Goal: Book appointment/travel/reservation

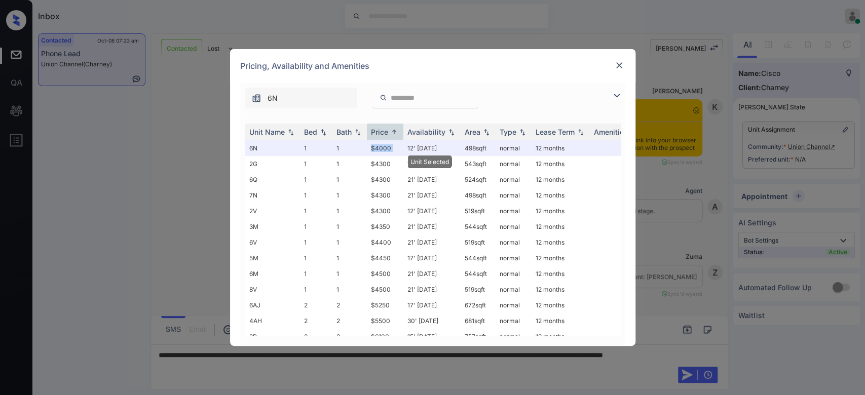
scroll to position [1057, 0]
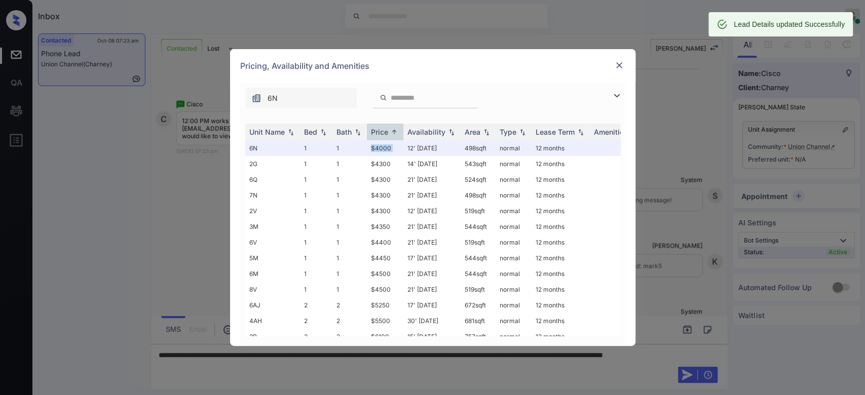
click at [617, 66] on img at bounding box center [619, 65] width 10 height 10
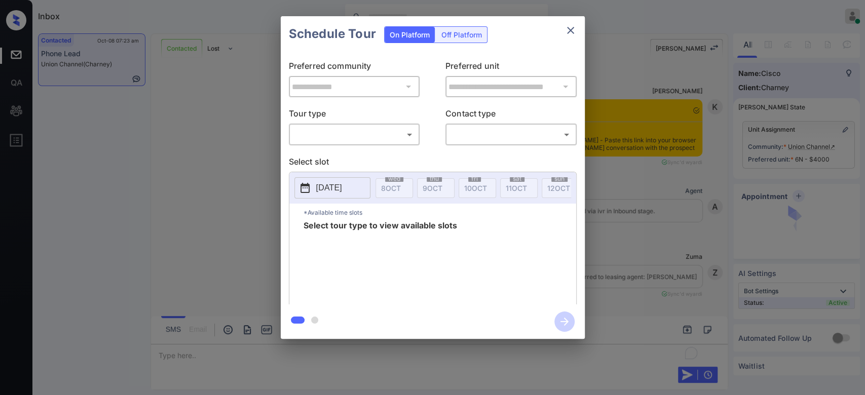
scroll to position [1057, 0]
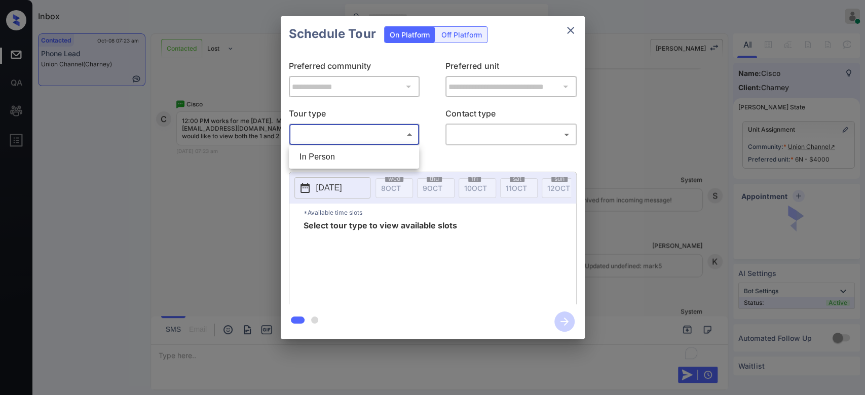
click at [398, 134] on body "Inbox Mukesh Online Set yourself offline Set yourself on break Profile Switch t…" at bounding box center [432, 197] width 865 height 395
click at [344, 152] on li "In Person" at bounding box center [353, 157] width 125 height 18
type input "********"
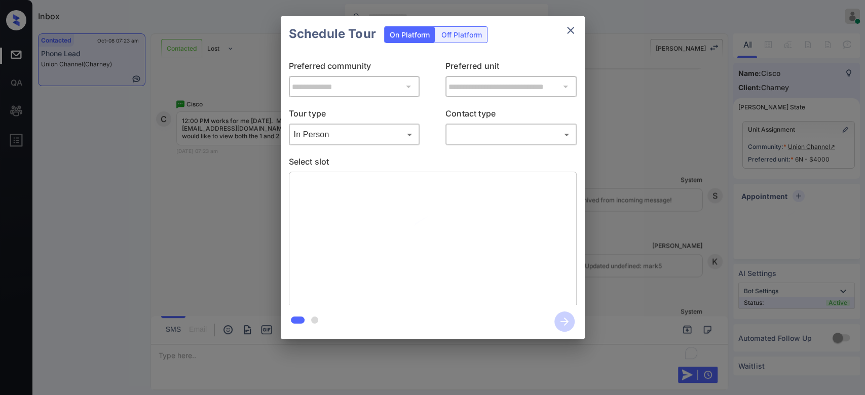
click at [521, 42] on div "Schedule Tour On Platform Off Platform" at bounding box center [433, 33] width 304 height 35
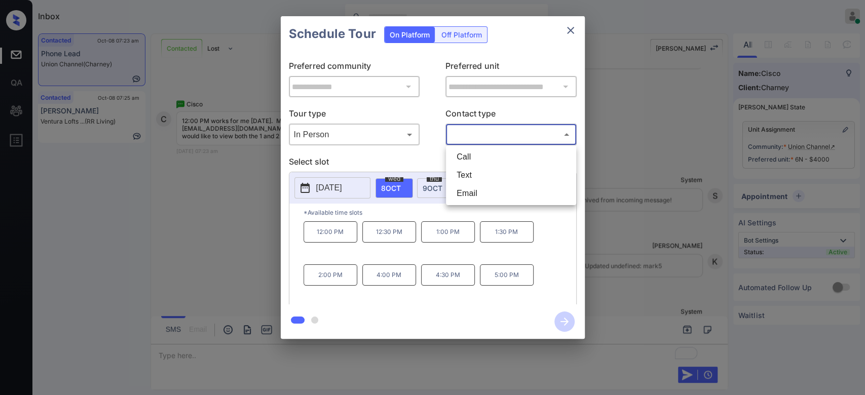
click at [511, 136] on body "Inbox Mukesh Online Set yourself offline Set yourself on break Profile Switch t…" at bounding box center [432, 197] width 865 height 395
click at [479, 172] on li "Text" at bounding box center [510, 175] width 125 height 18
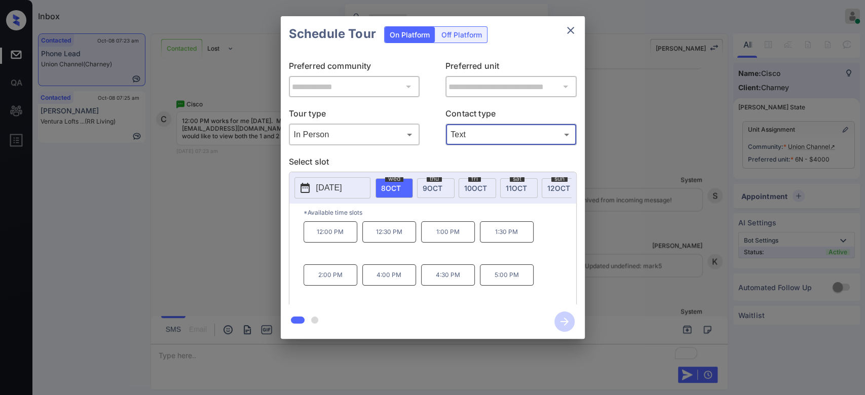
type input "****"
click at [569, 29] on icon "close" at bounding box center [570, 30] width 7 height 7
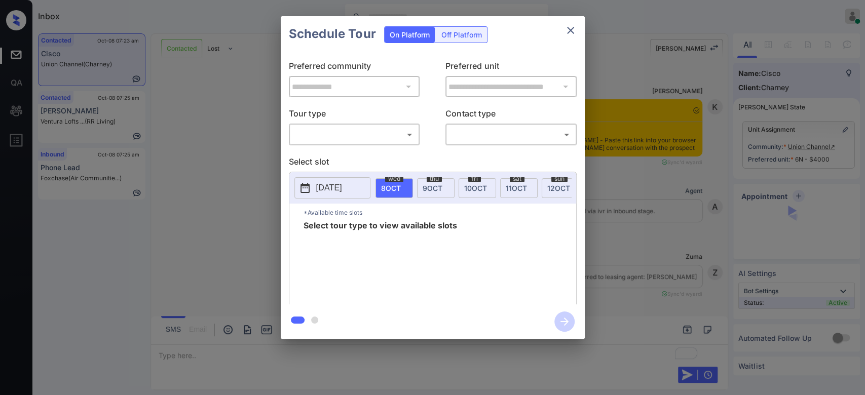
scroll to position [1601, 0]
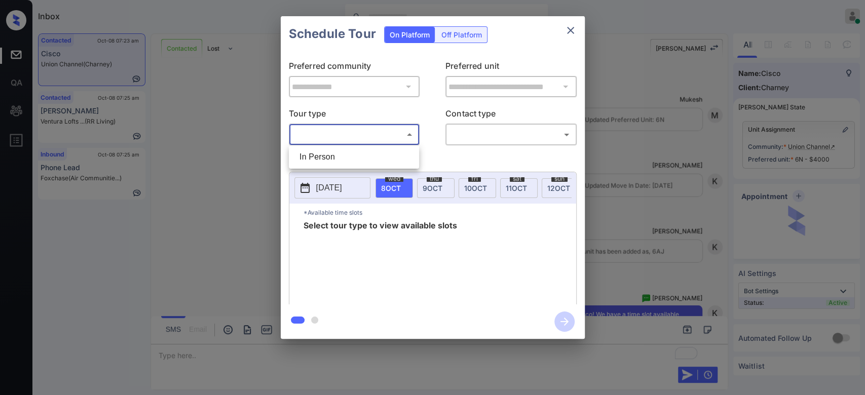
click at [387, 137] on body "Inbox Mukesh Online Set yourself offline Set yourself on break Profile Switch t…" at bounding box center [432, 197] width 865 height 395
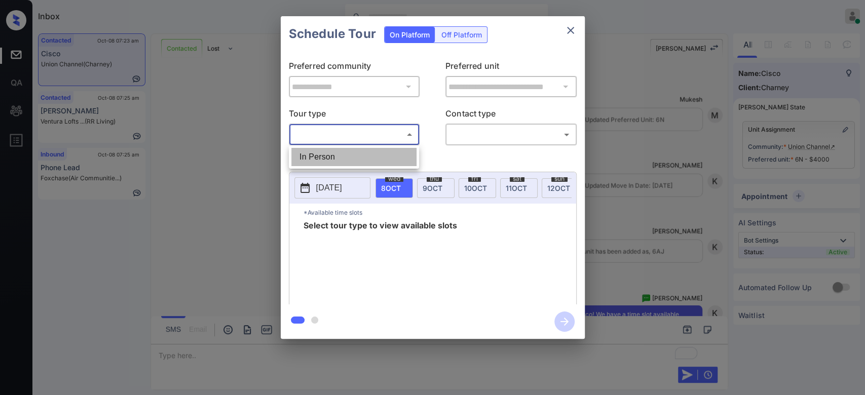
click at [328, 162] on li "In Person" at bounding box center [353, 157] width 125 height 18
type input "********"
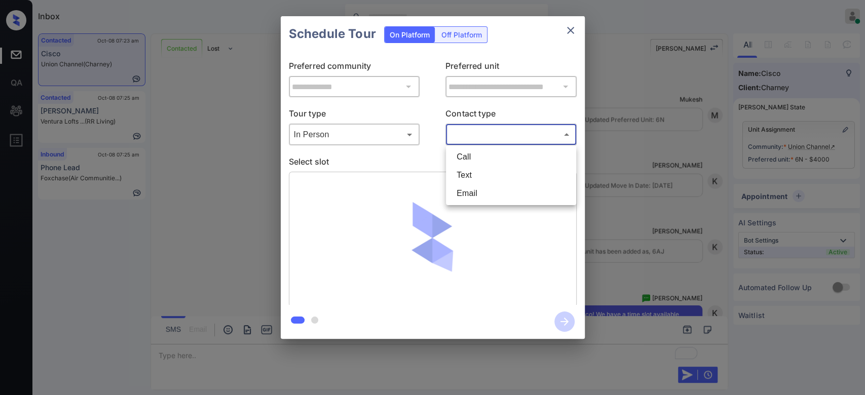
click at [528, 134] on body "Inbox Mukesh Online Set yourself offline Set yourself on break Profile Switch t…" at bounding box center [432, 197] width 865 height 395
click at [482, 171] on li "Text" at bounding box center [510, 175] width 125 height 18
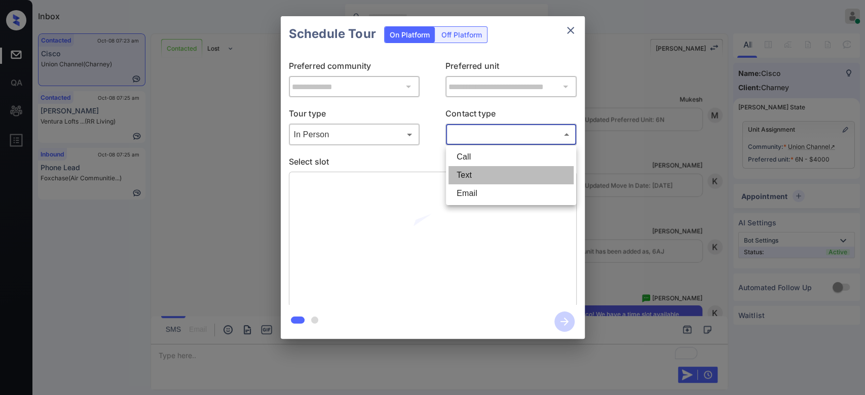
type input "****"
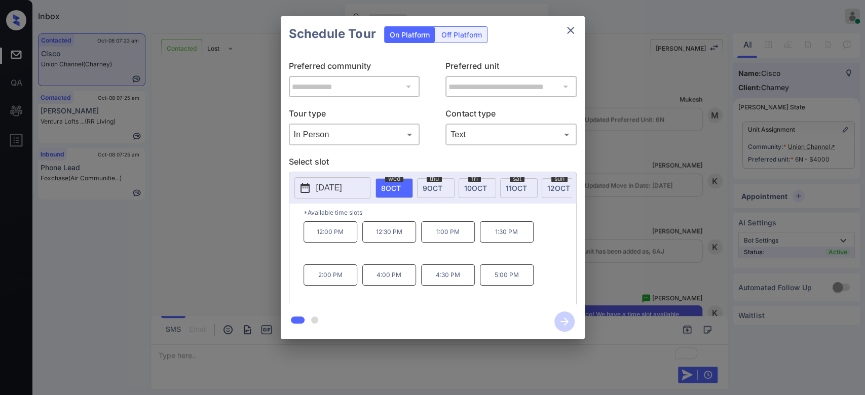
click at [335, 243] on p "12:00 PM" at bounding box center [330, 231] width 54 height 21
click at [556, 322] on icon "button" at bounding box center [564, 322] width 20 height 20
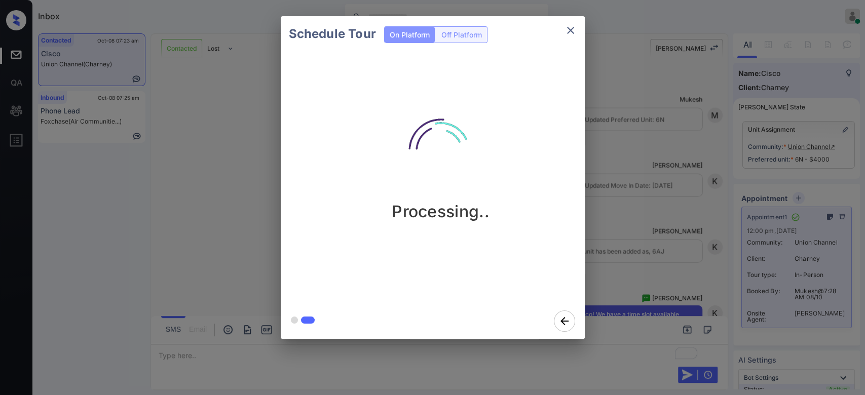
click at [600, 102] on div "Schedule Tour On Platform Off Platform Processing.." at bounding box center [432, 177] width 865 height 355
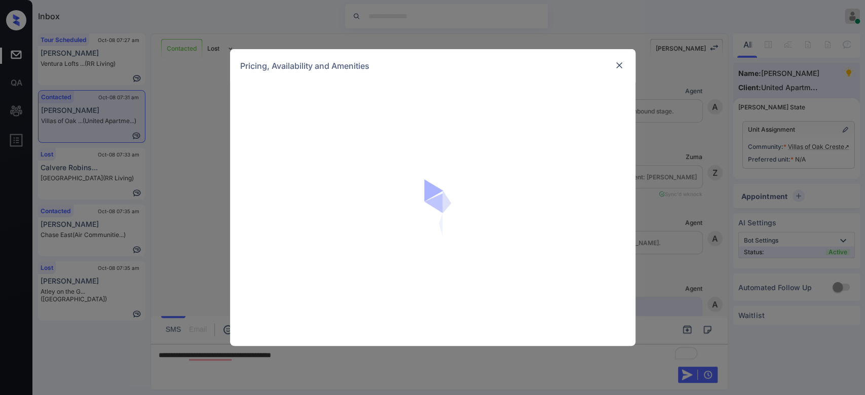
scroll to position [476, 0]
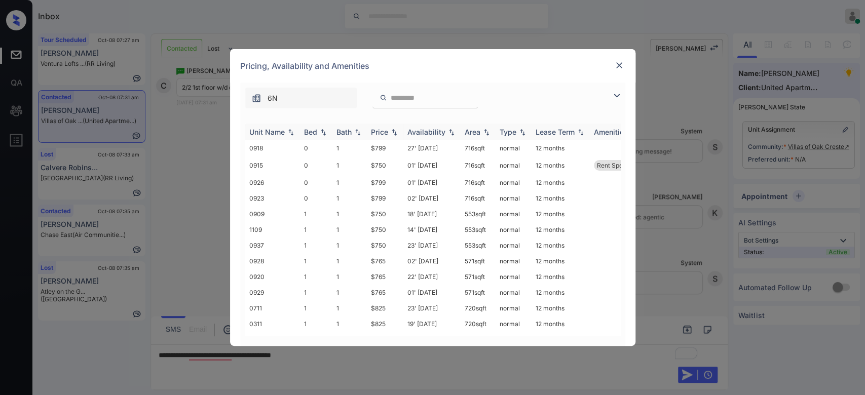
click at [381, 129] on div "Price" at bounding box center [379, 132] width 17 height 9
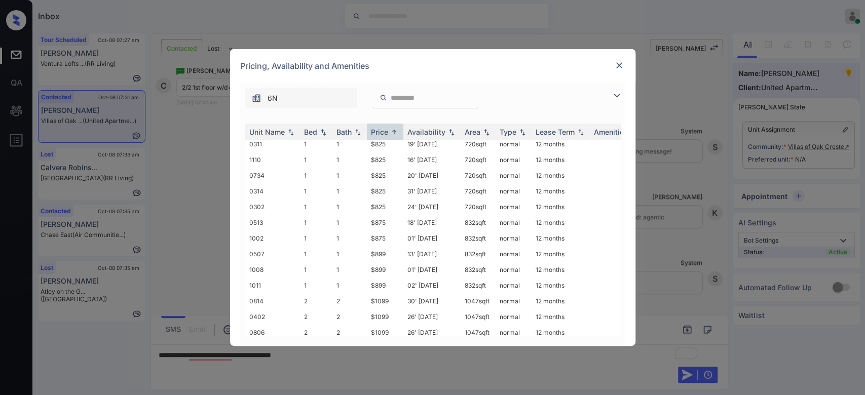
scroll to position [277, 0]
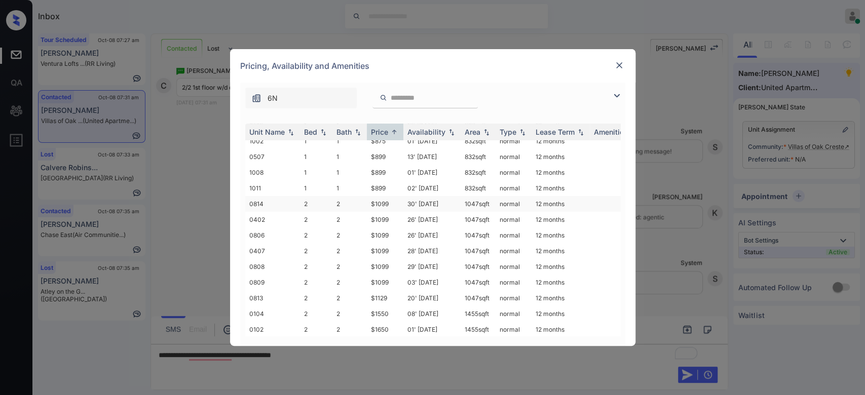
click at [380, 196] on td "$1099" at bounding box center [385, 204] width 36 height 16
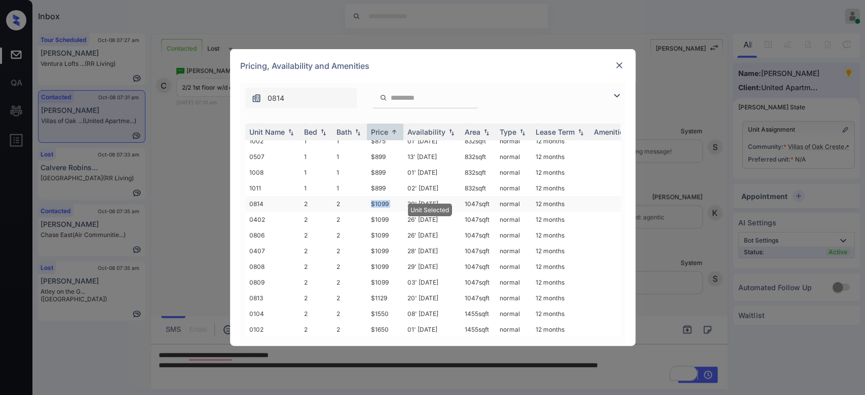
click at [380, 196] on td "$1099" at bounding box center [385, 204] width 36 height 16
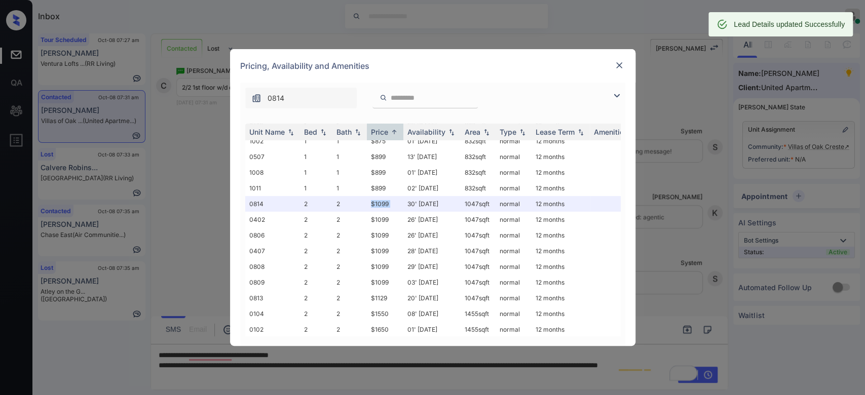
click at [618, 67] on img at bounding box center [619, 65] width 10 height 10
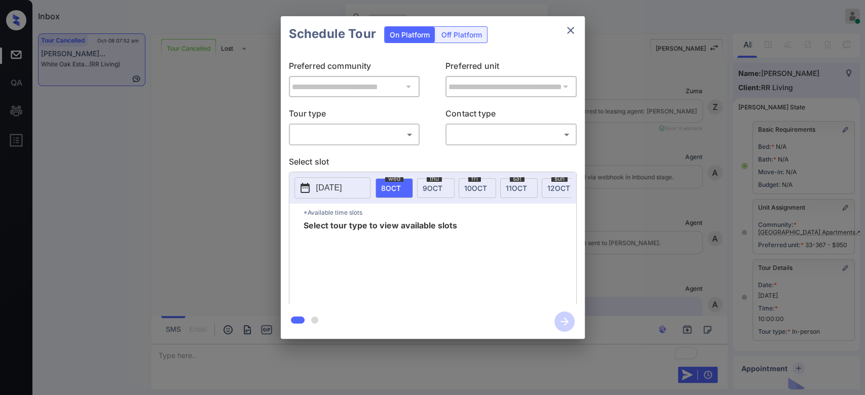
scroll to position [10108, 0]
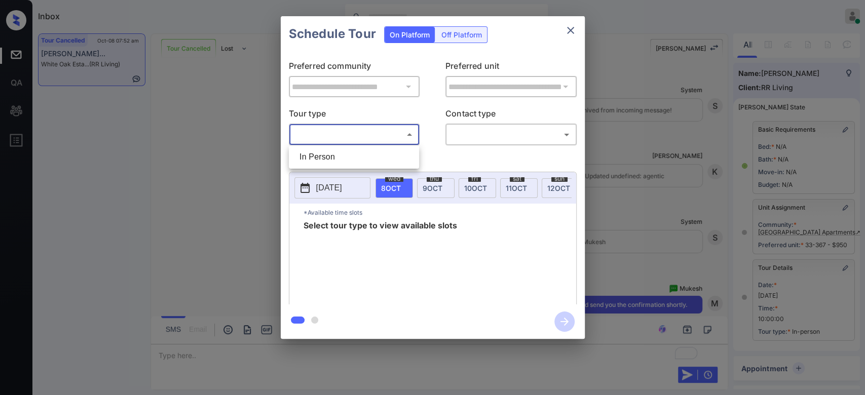
click at [393, 135] on body "Inbox Mukesh Online Set yourself offline Set yourself on break Profile Switch t…" at bounding box center [432, 197] width 865 height 395
click at [365, 154] on li "In Person" at bounding box center [353, 157] width 125 height 18
type input "********"
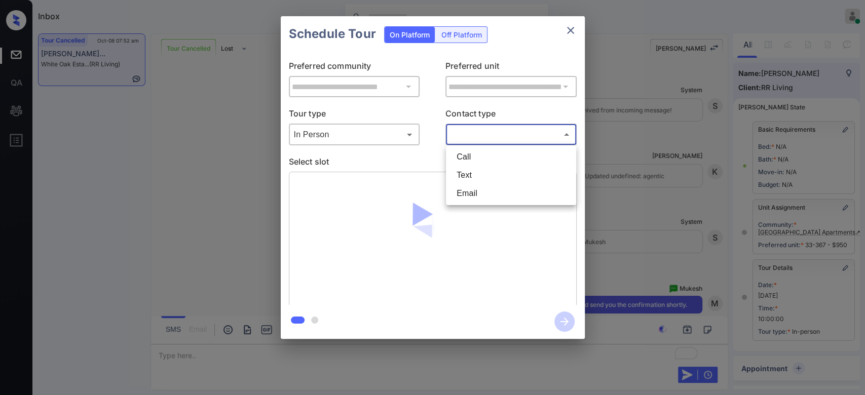
drag, startPoint x: 507, startPoint y: 132, endPoint x: 492, endPoint y: 173, distance: 43.4
click at [492, 173] on body "Inbox Mukesh Online Set yourself offline Set yourself on break Profile Switch t…" at bounding box center [432, 197] width 865 height 395
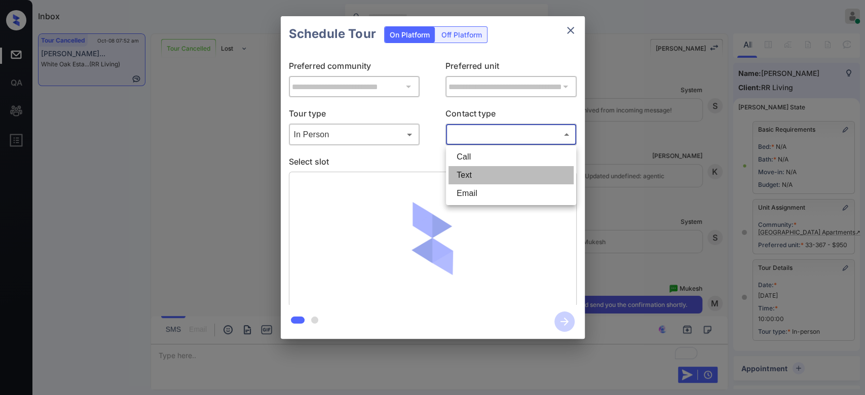
click at [492, 173] on li "Text" at bounding box center [510, 175] width 125 height 18
type input "****"
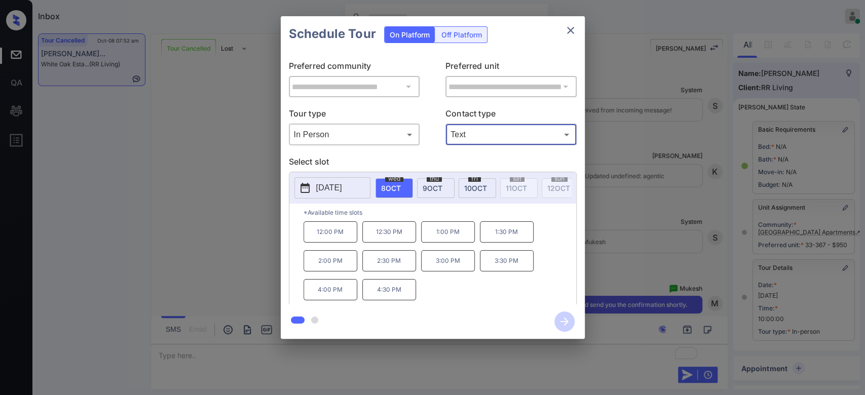
click at [452, 187] on div "thu 9 OCT" at bounding box center [435, 188] width 37 height 20
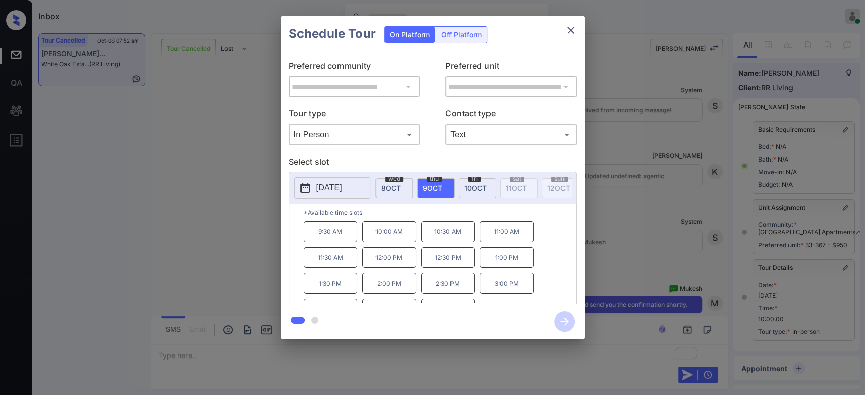
scroll to position [16, 0]
click at [461, 294] on p "4:30 PM" at bounding box center [448, 293] width 54 height 21
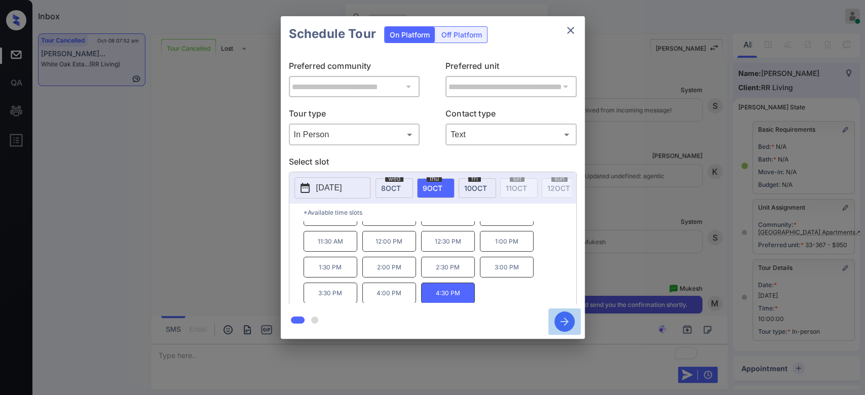
click at [566, 319] on icon "button" at bounding box center [564, 322] width 20 height 20
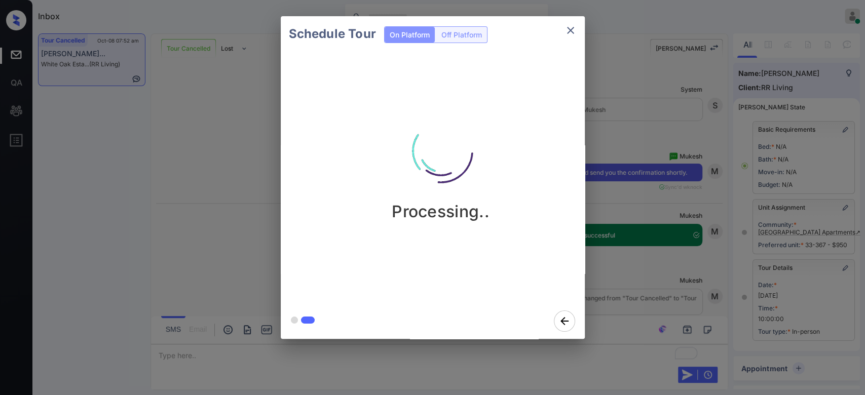
scroll to position [10241, 0]
click at [616, 241] on div "Schedule Tour On Platform Off Platform Processing.." at bounding box center [432, 177] width 865 height 355
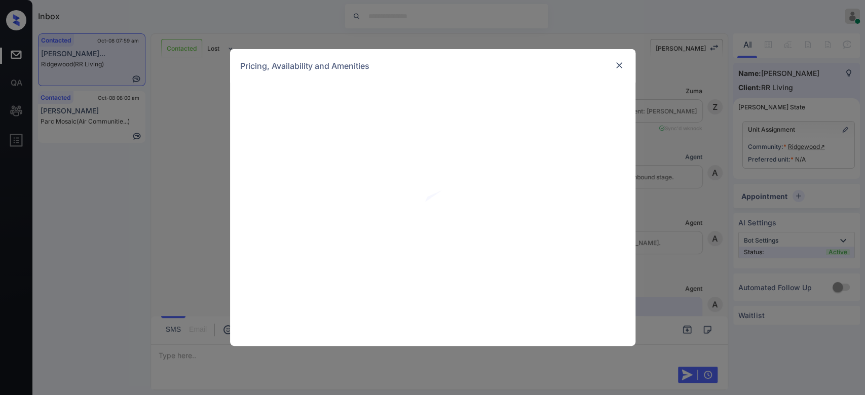
scroll to position [702, 0]
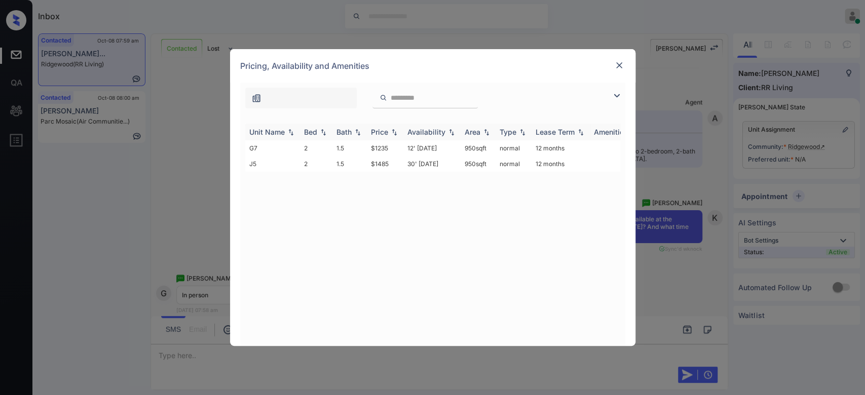
click at [383, 131] on div "Price" at bounding box center [379, 132] width 17 height 9
click at [388, 151] on td "$1235" at bounding box center [385, 148] width 36 height 16
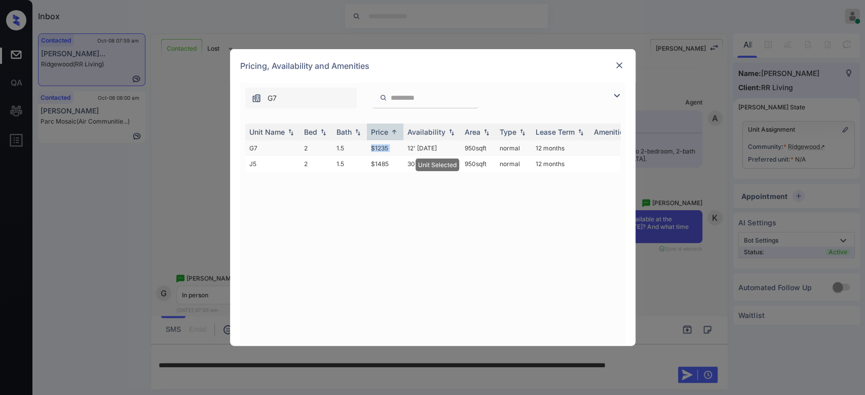
click at [388, 151] on td "$1235" at bounding box center [385, 148] width 36 height 16
click at [621, 64] on img at bounding box center [619, 65] width 10 height 10
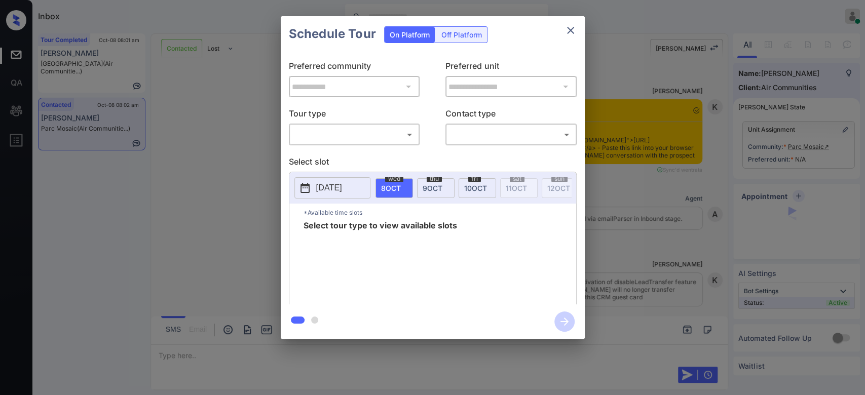
scroll to position [1373, 0]
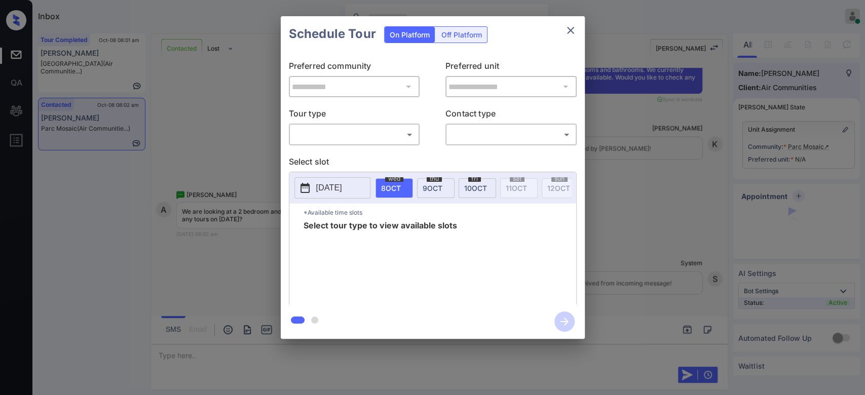
click at [384, 144] on div "​ ​" at bounding box center [354, 135] width 131 height 22
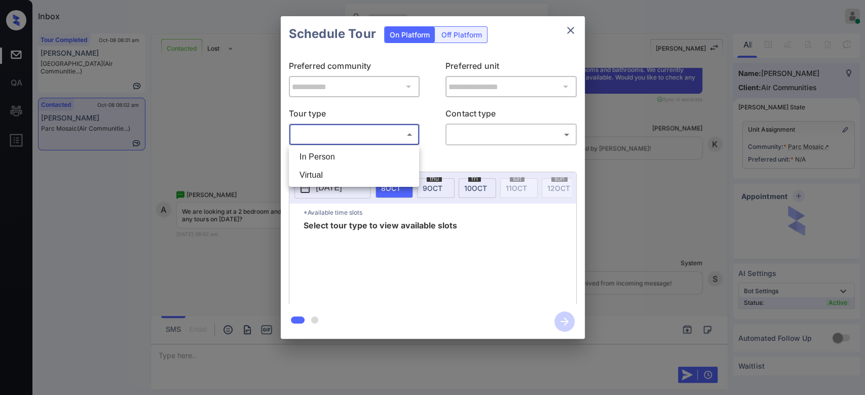
click at [377, 141] on body "Inbox Mukesh Online Set yourself offline Set yourself on break Profile Switch t…" at bounding box center [432, 197] width 865 height 395
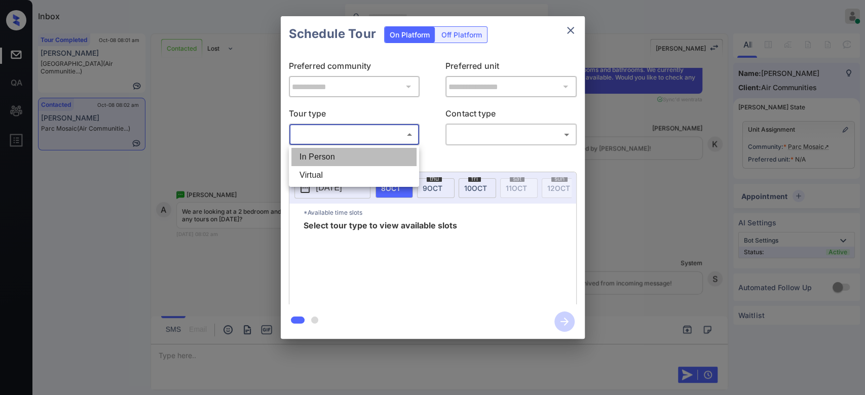
click at [336, 163] on li "In Person" at bounding box center [353, 157] width 125 height 18
type input "********"
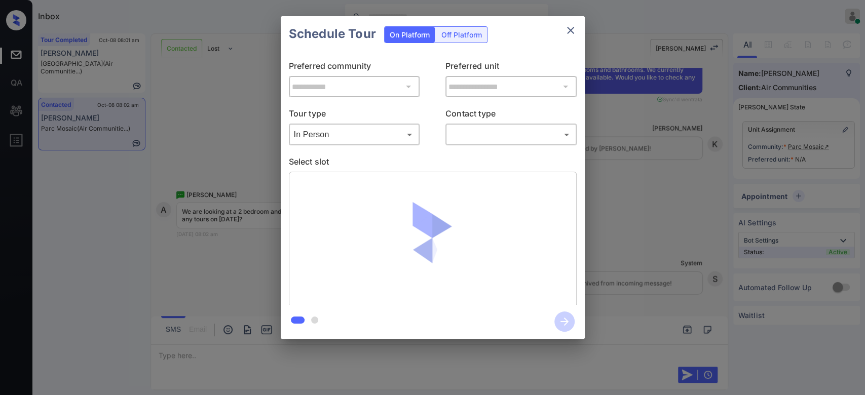
click at [523, 45] on div "Schedule Tour On Platform Off Platform" at bounding box center [433, 33] width 304 height 35
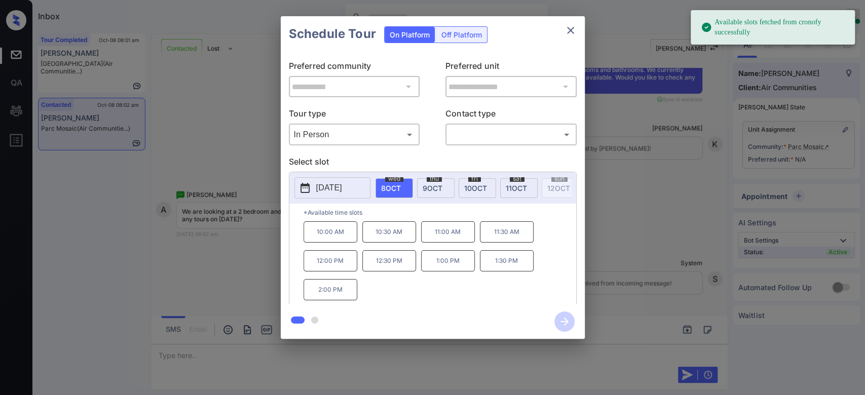
click at [338, 184] on p "[DATE]" at bounding box center [329, 188] width 26 height 12
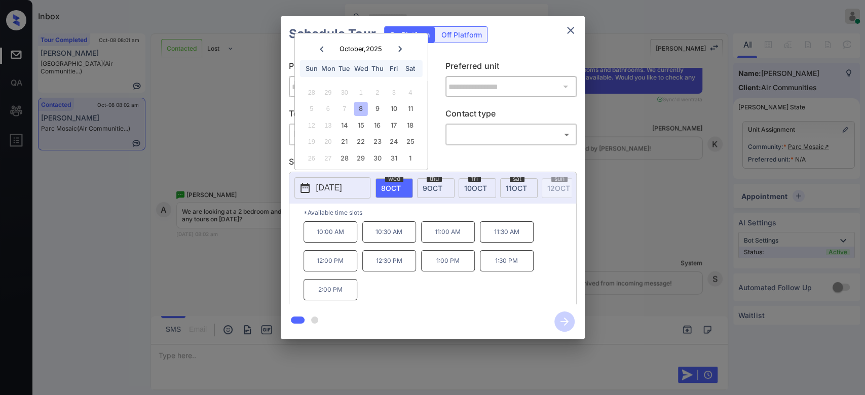
click at [402, 46] on icon at bounding box center [400, 49] width 6 height 6
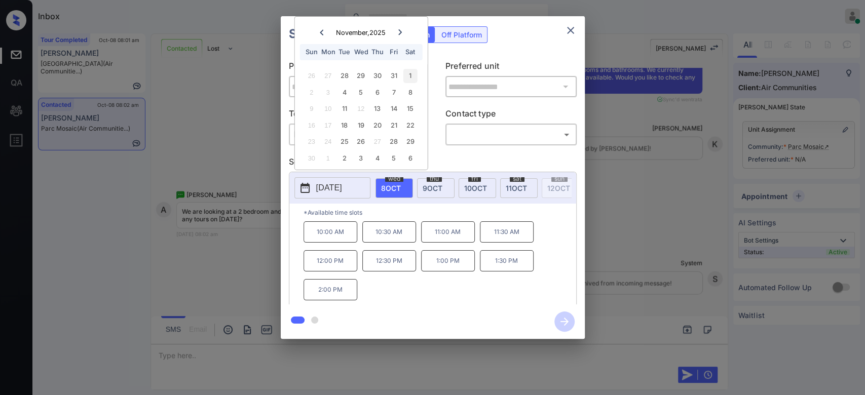
click at [412, 80] on div "1" at bounding box center [410, 76] width 14 height 14
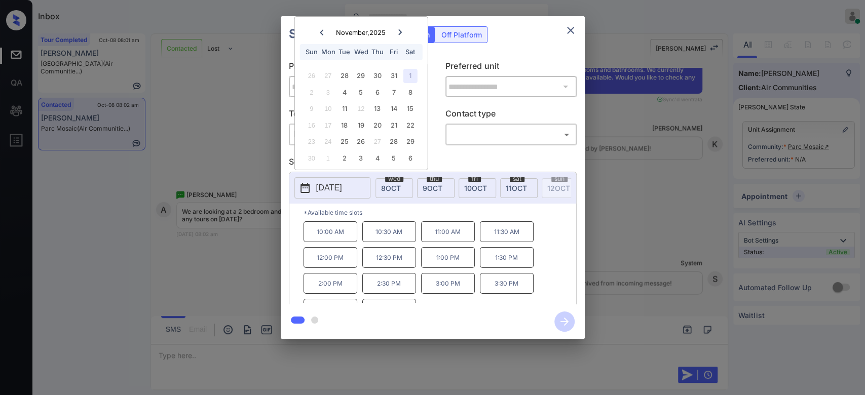
scroll to position [16, 0]
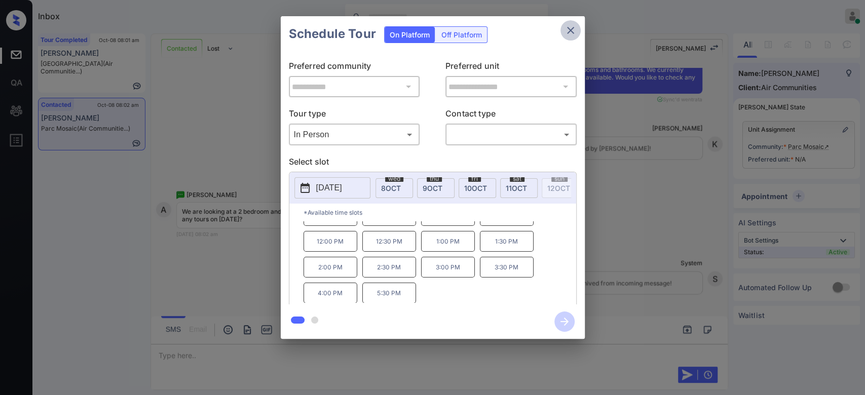
click at [571, 31] on icon "close" at bounding box center [570, 30] width 7 height 7
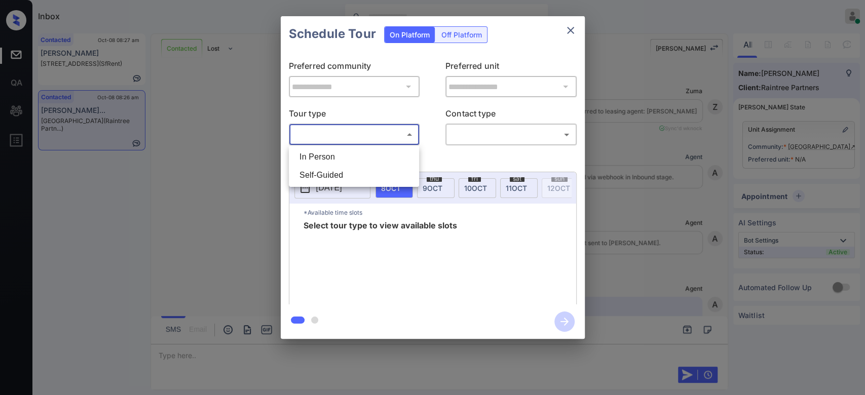
scroll to position [570, 0]
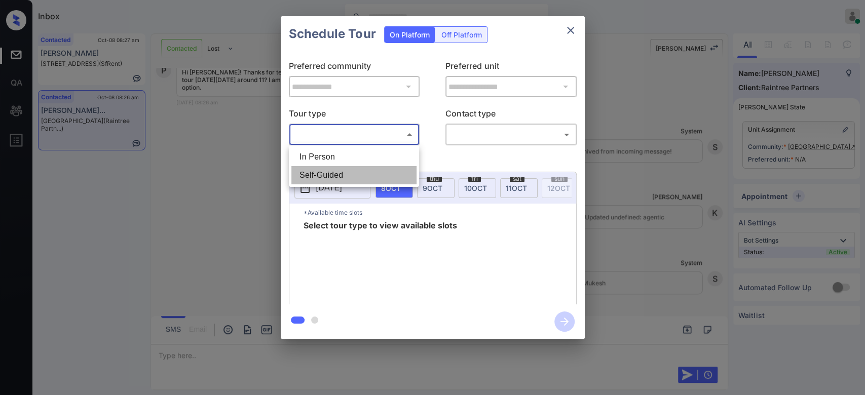
click at [342, 177] on li "Self-Guided" at bounding box center [353, 175] width 125 height 18
type input "**********"
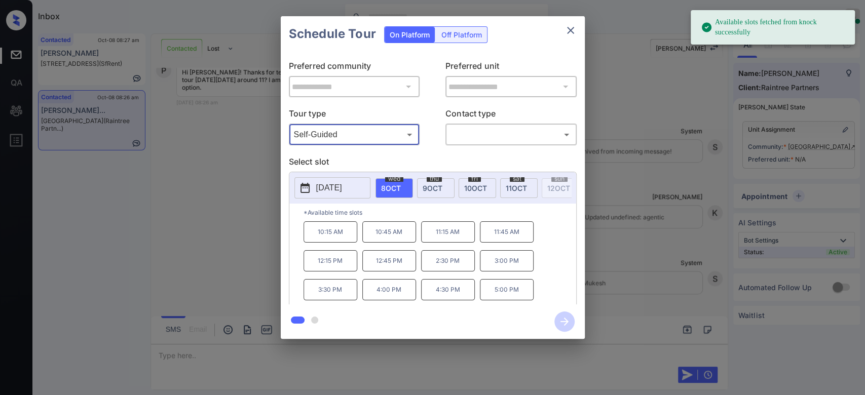
click at [523, 189] on span "[DATE]" at bounding box center [516, 188] width 21 height 9
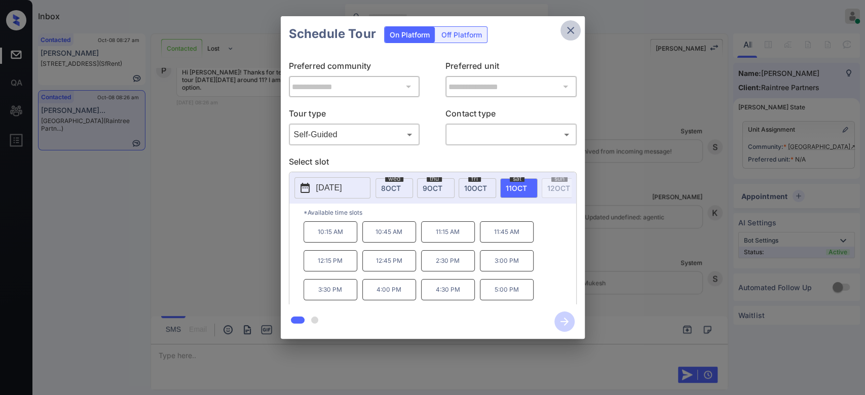
click at [568, 28] on icon "close" at bounding box center [570, 30] width 12 height 12
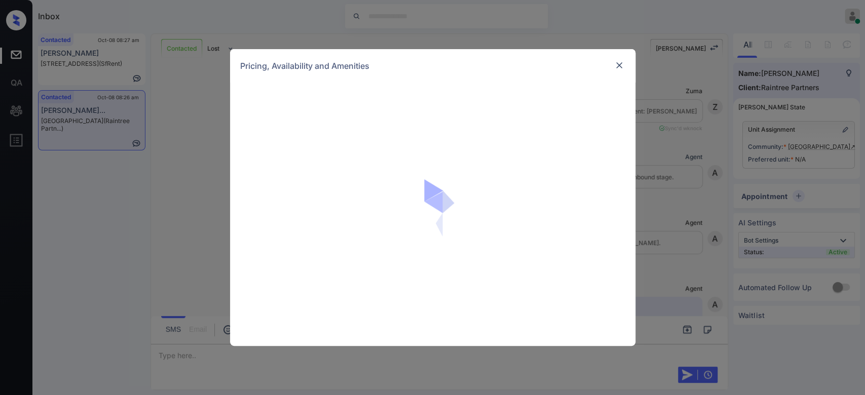
scroll to position [570, 0]
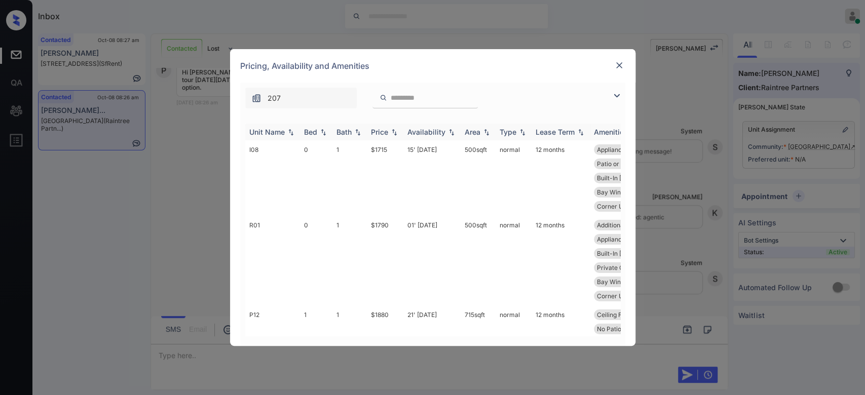
click at [377, 132] on div "Price" at bounding box center [379, 132] width 17 height 9
click at [380, 305] on td "$1880" at bounding box center [385, 342] width 36 height 75
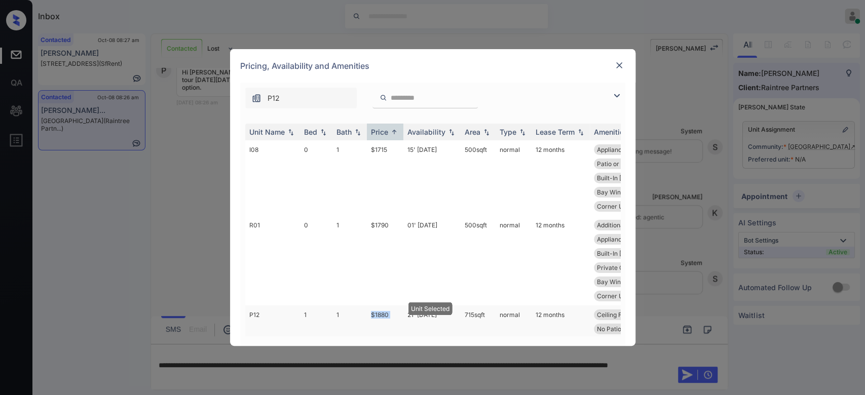
click at [380, 305] on td "$1880" at bounding box center [385, 342] width 36 height 75
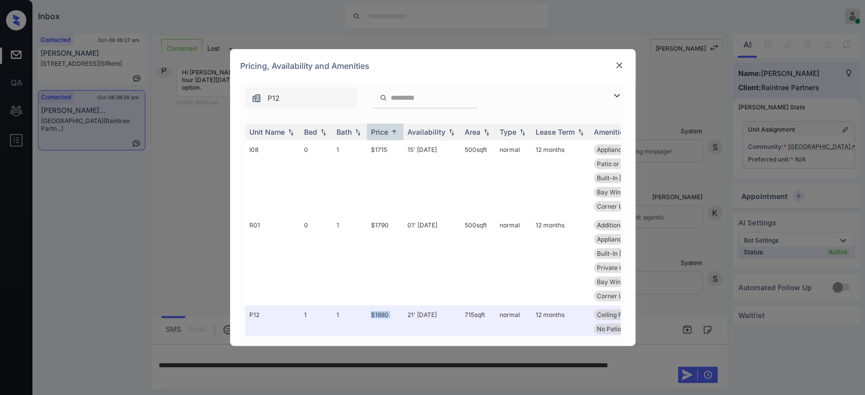
click at [622, 62] on img at bounding box center [619, 65] width 10 height 10
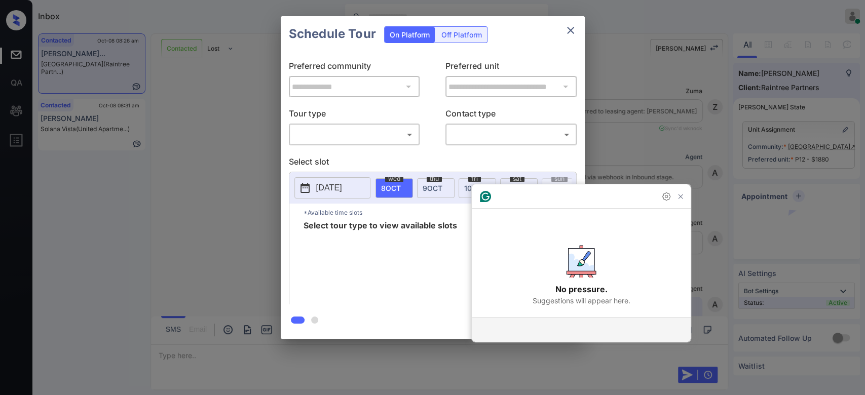
scroll to position [704, 0]
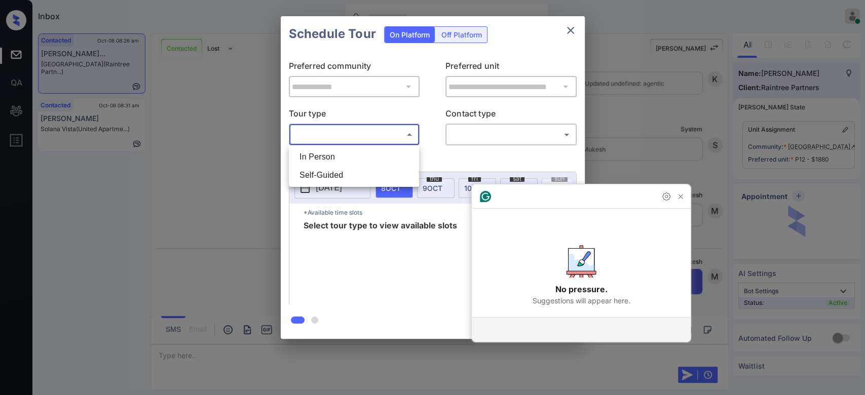
click at [349, 135] on body "Inbox Mukesh Online Set yourself offline Set yourself on break Profile Switch t…" at bounding box center [432, 197] width 865 height 395
click at [336, 180] on li "Self-Guided" at bounding box center [353, 175] width 125 height 18
type input "**********"
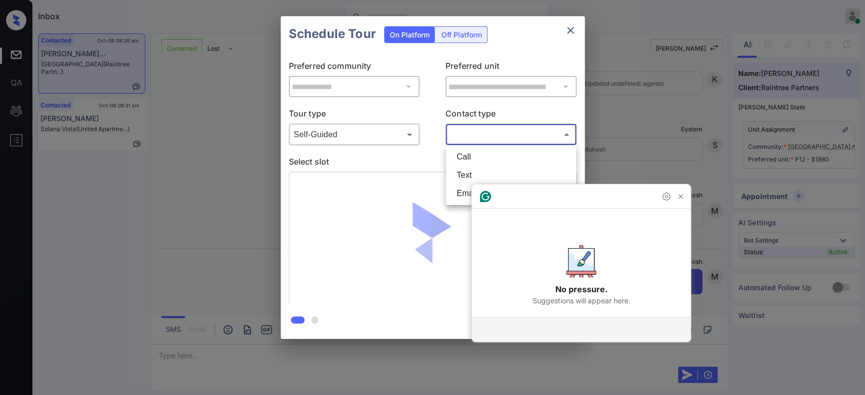
click at [497, 132] on body "Inbox Mukesh Online Set yourself offline Set yourself on break Profile Switch t…" at bounding box center [432, 197] width 865 height 395
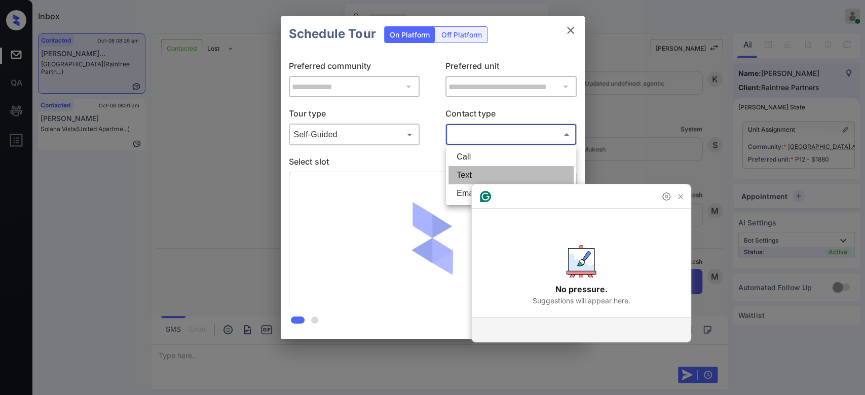
click at [477, 180] on li "Text" at bounding box center [510, 175] width 125 height 18
type input "****"
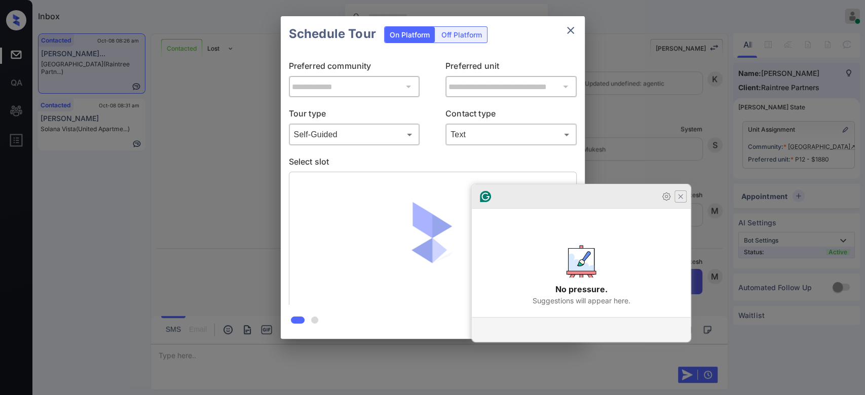
click at [679, 201] on icon "Close Grammarly Assistant" at bounding box center [680, 197] width 8 height 8
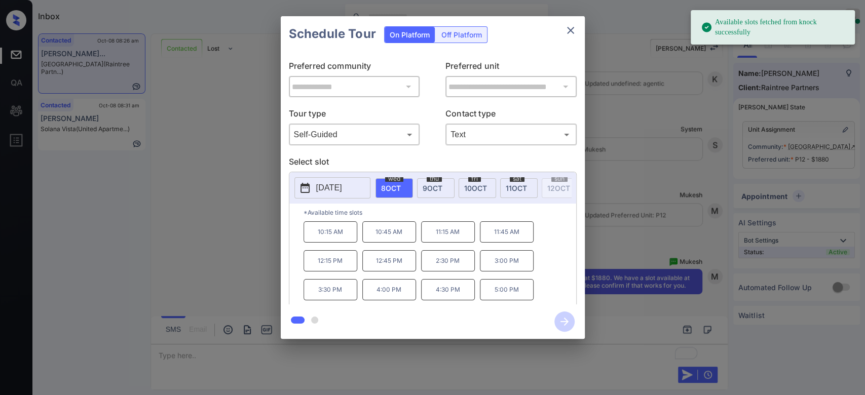
click at [514, 187] on span "11 OCT" at bounding box center [516, 188] width 21 height 9
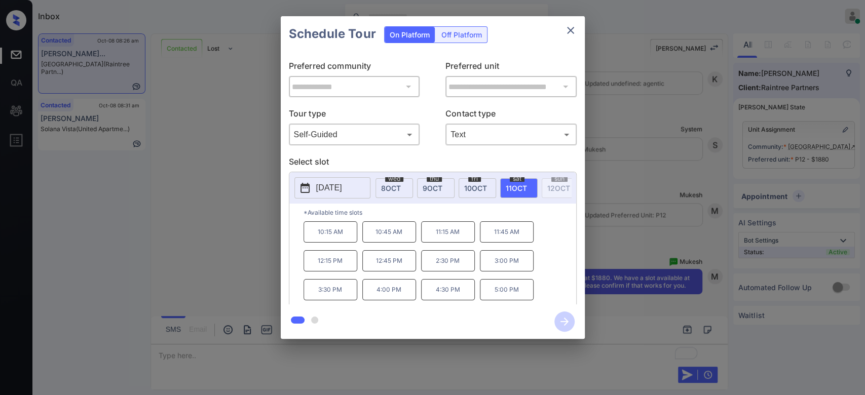
click at [453, 240] on p "11:15 AM" at bounding box center [448, 231] width 54 height 21
click at [572, 318] on icon "button" at bounding box center [564, 322] width 20 height 20
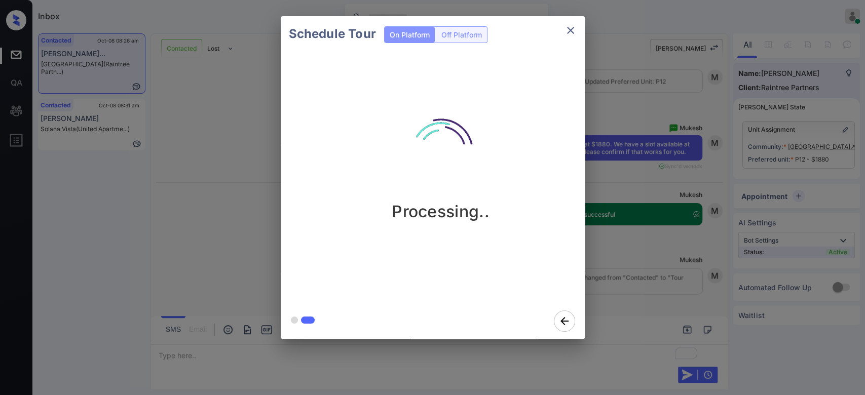
scroll to position [837, 0]
click at [633, 260] on div "Schedule Tour On Platform Off Platform Processing.." at bounding box center [432, 177] width 865 height 355
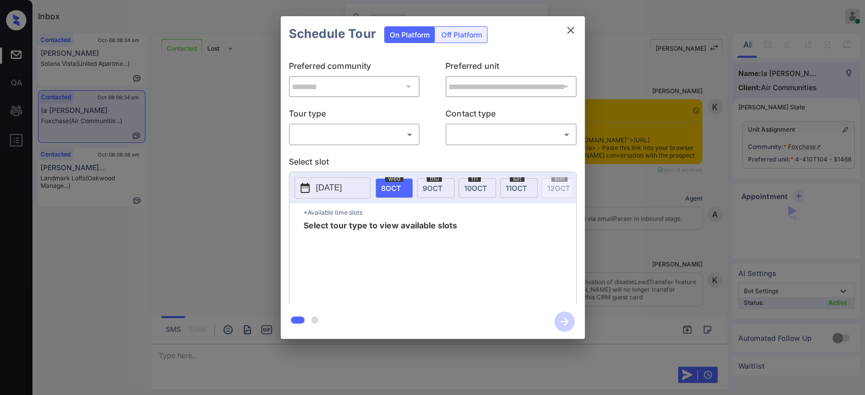
scroll to position [1277, 0]
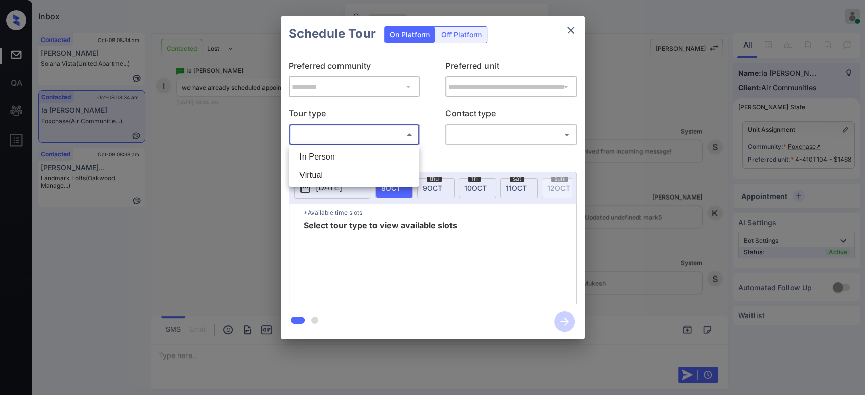
click at [377, 126] on body "Inbox Mukesh Online Set yourself offline Set yourself on break Profile Switch t…" at bounding box center [432, 197] width 865 height 395
click at [346, 156] on li "In Person" at bounding box center [353, 157] width 125 height 18
type input "********"
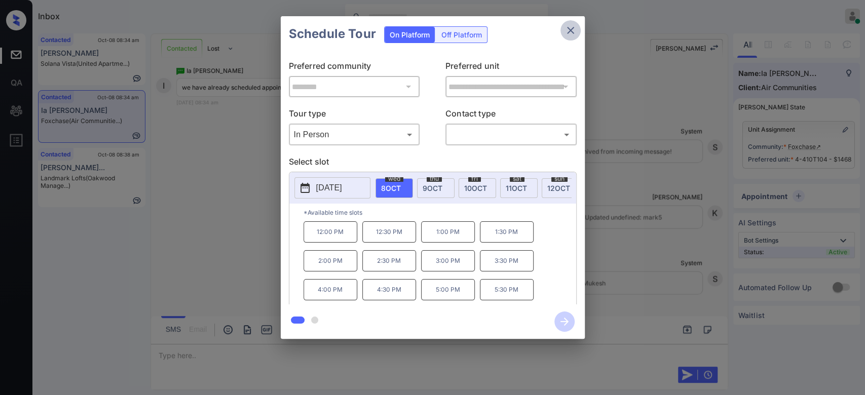
click at [569, 29] on icon "close" at bounding box center [570, 30] width 12 height 12
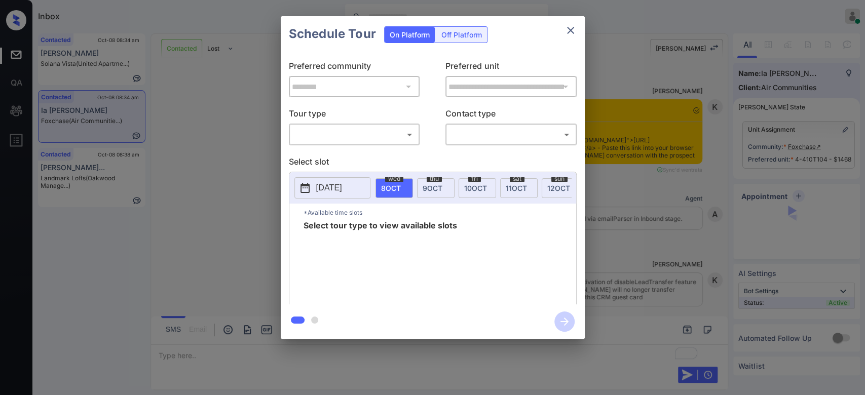
scroll to position [1337, 0]
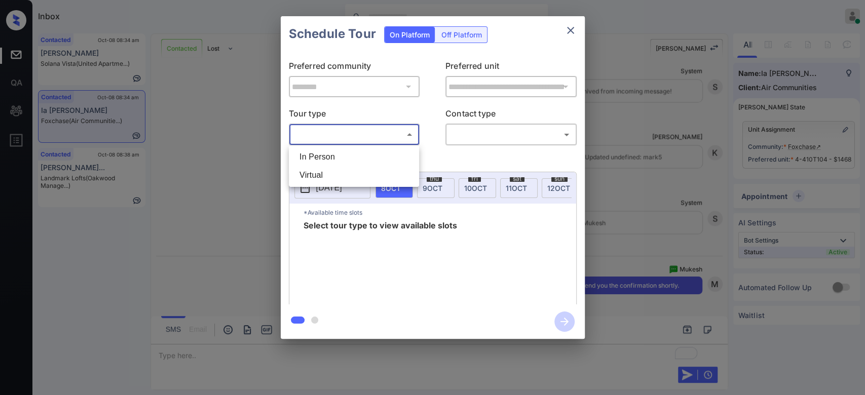
click at [390, 139] on body "Inbox Mukesh Online Set yourself offline Set yourself on break Profile Switch t…" at bounding box center [432, 197] width 865 height 395
click at [338, 154] on li "In Person" at bounding box center [353, 157] width 125 height 18
type input "********"
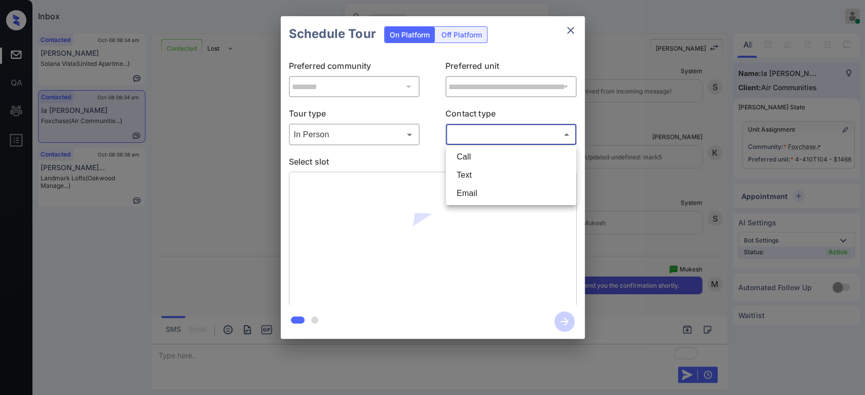
drag, startPoint x: 512, startPoint y: 132, endPoint x: 486, endPoint y: 173, distance: 48.5
click at [486, 173] on body "Inbox Mukesh Online Set yourself offline Set yourself on break Profile Switch t…" at bounding box center [432, 197] width 865 height 395
click at [486, 173] on li "Text" at bounding box center [510, 175] width 125 height 18
type input "****"
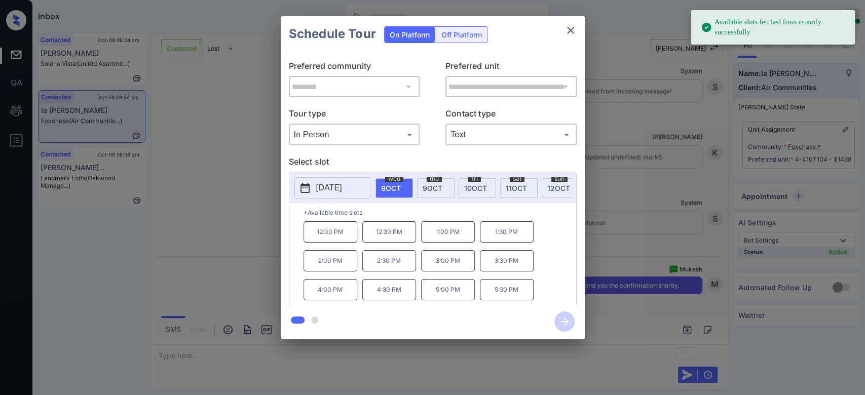
click at [539, 27] on div "Schedule Tour On Platform Off Platform" at bounding box center [433, 33] width 304 height 35
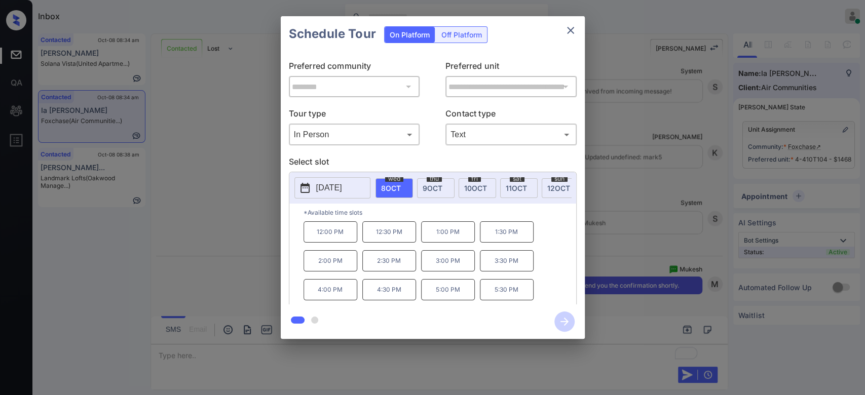
click at [380, 270] on p "2:30 PM" at bounding box center [389, 260] width 54 height 21
click at [563, 314] on icon "button" at bounding box center [564, 322] width 20 height 20
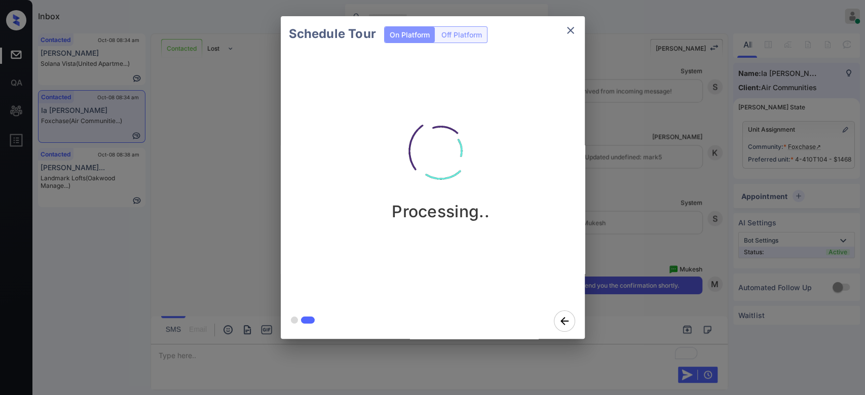
click at [645, 144] on div "Schedule Tour On Platform Off Platform Processing.." at bounding box center [432, 177] width 865 height 355
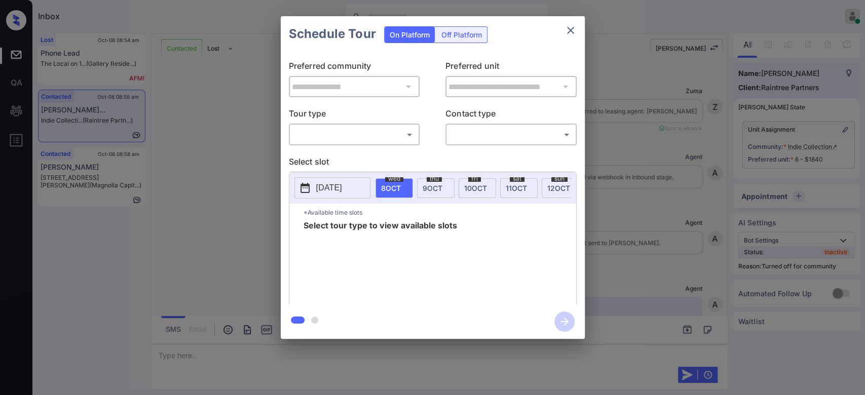
scroll to position [955, 0]
click at [385, 133] on body "Inbox Mukesh Online Set yourself offline Set yourself on break Profile Switch t…" at bounding box center [432, 197] width 865 height 395
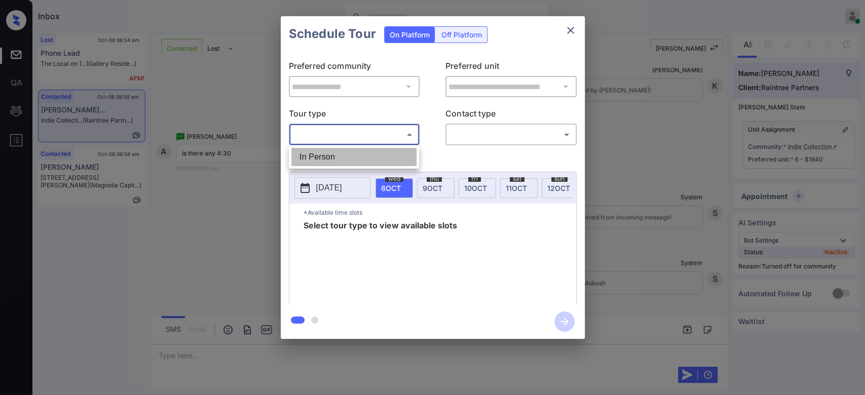
click at [341, 160] on li "In Person" at bounding box center [353, 157] width 125 height 18
type input "********"
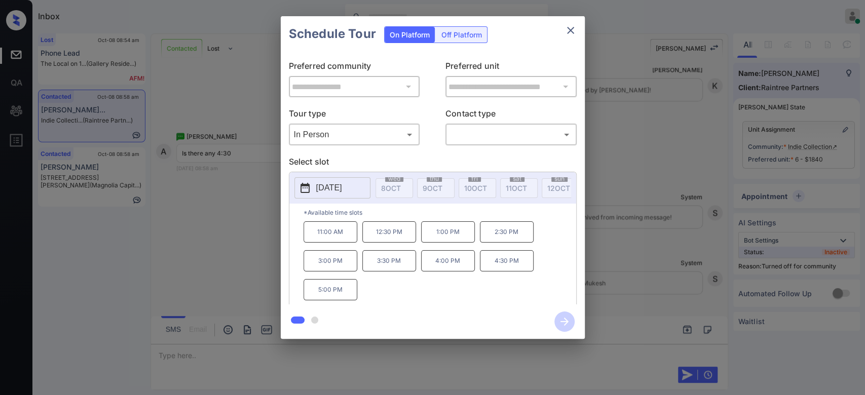
click at [342, 192] on p "2025-10-20" at bounding box center [329, 188] width 26 height 12
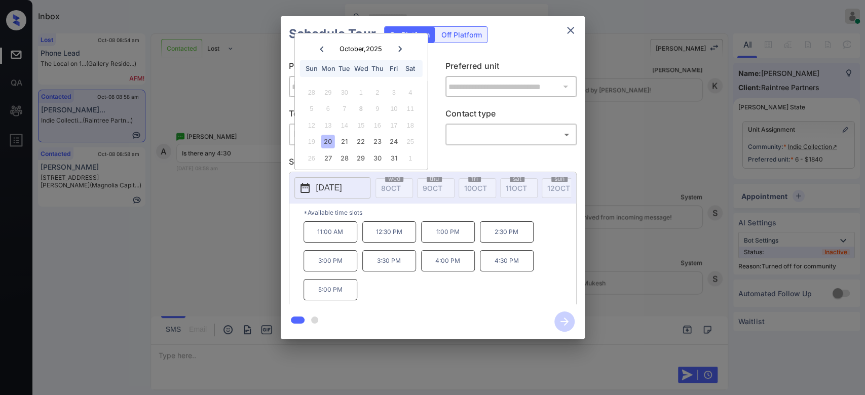
click at [568, 29] on icon "close" at bounding box center [570, 30] width 7 height 7
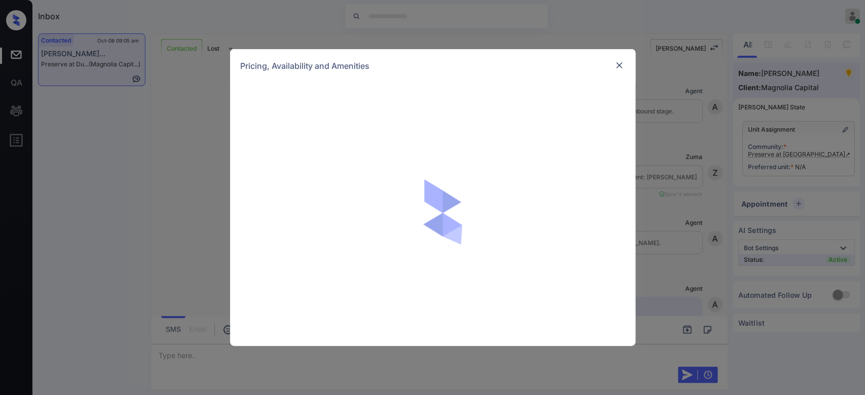
scroll to position [983, 0]
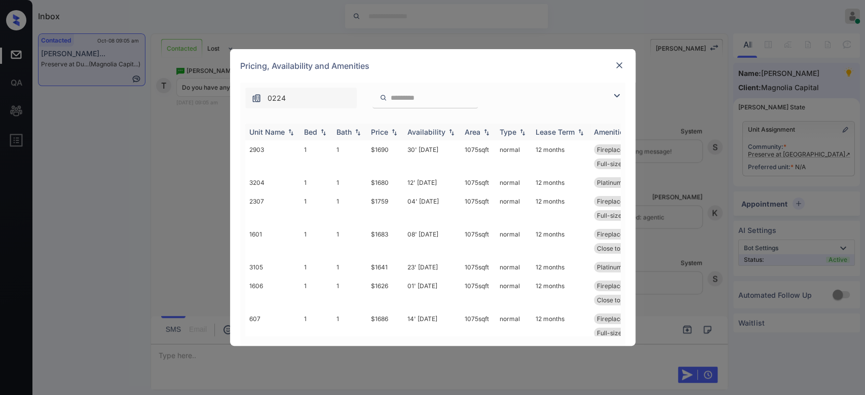
click at [381, 133] on div "Price" at bounding box center [379, 132] width 17 height 9
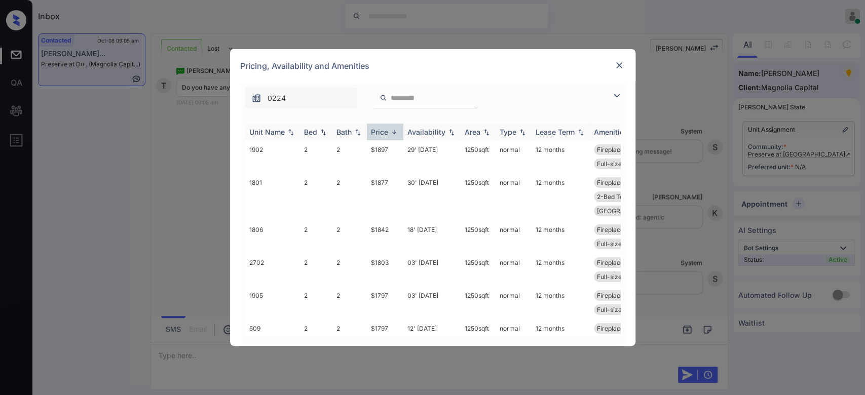
click at [381, 133] on div "Price" at bounding box center [379, 132] width 17 height 9
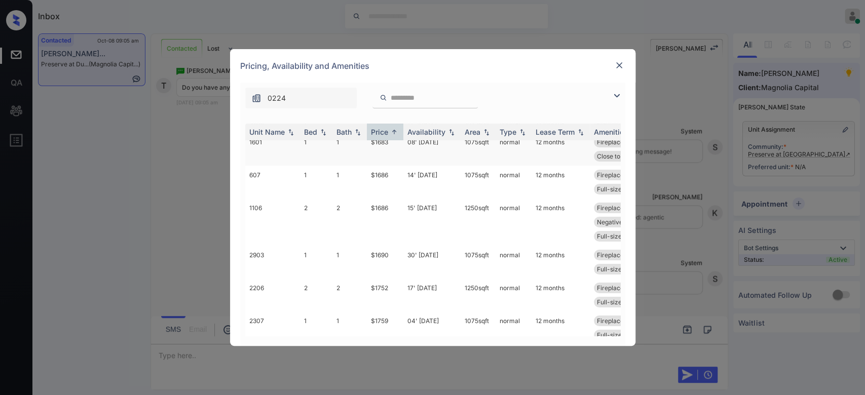
scroll to position [114, 0]
click at [380, 205] on td "$1686" at bounding box center [385, 223] width 36 height 47
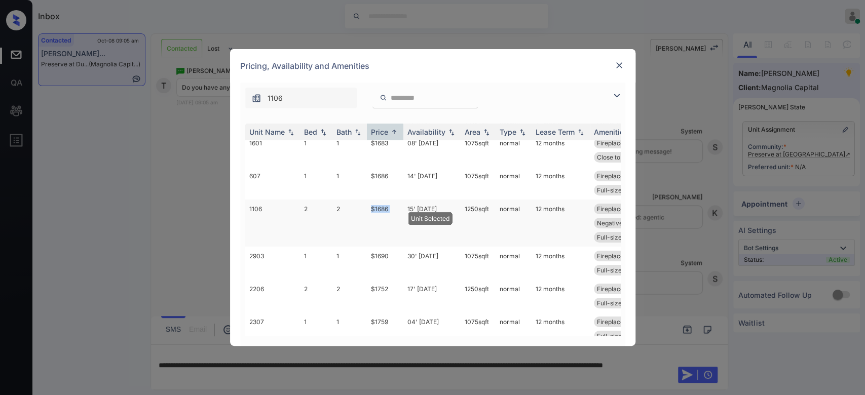
click at [380, 205] on td "$1686" at bounding box center [385, 223] width 36 height 47
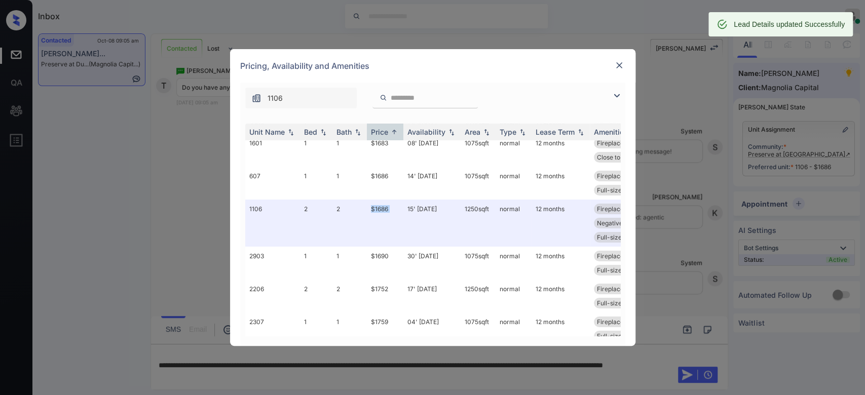
click at [622, 62] on img at bounding box center [619, 65] width 10 height 10
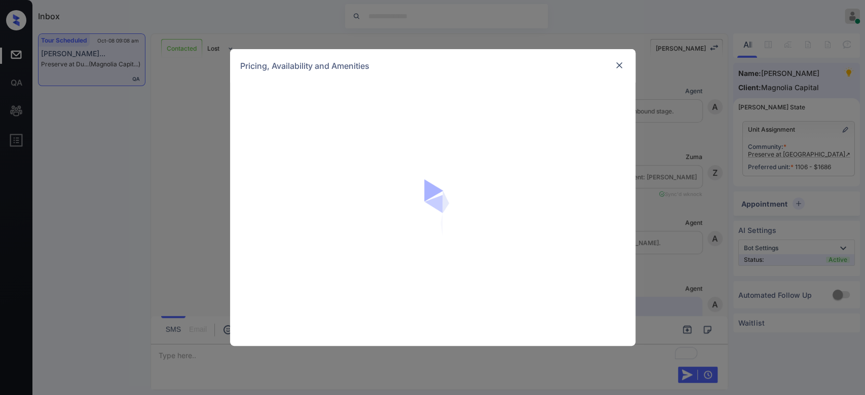
scroll to position [1470, 0]
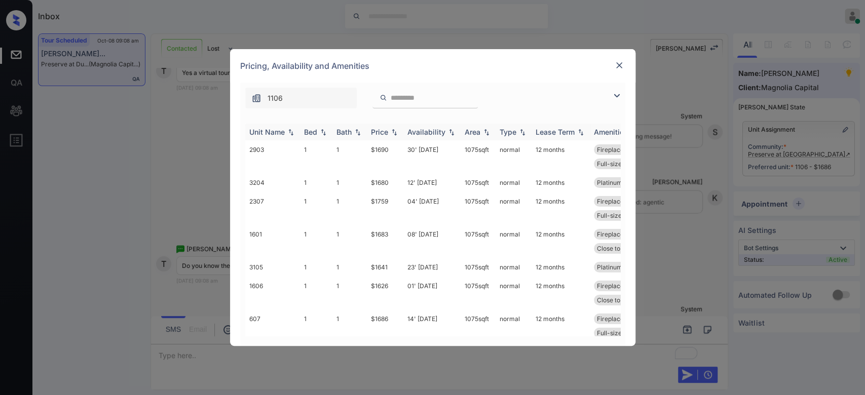
click at [392, 131] on img at bounding box center [394, 132] width 10 height 7
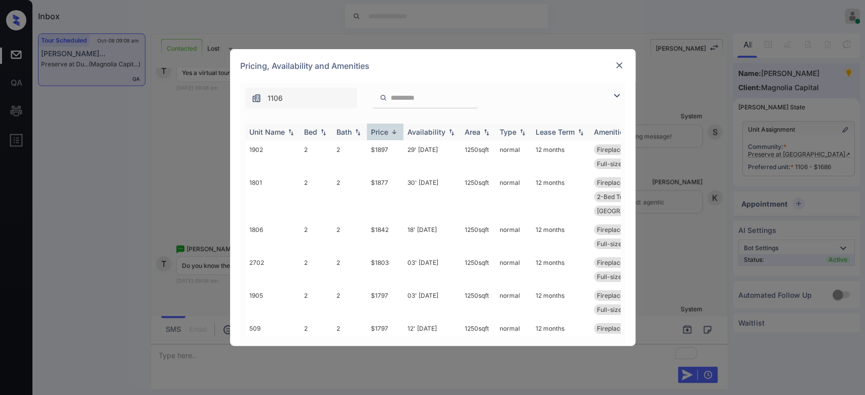
click at [392, 131] on img at bounding box center [394, 132] width 10 height 8
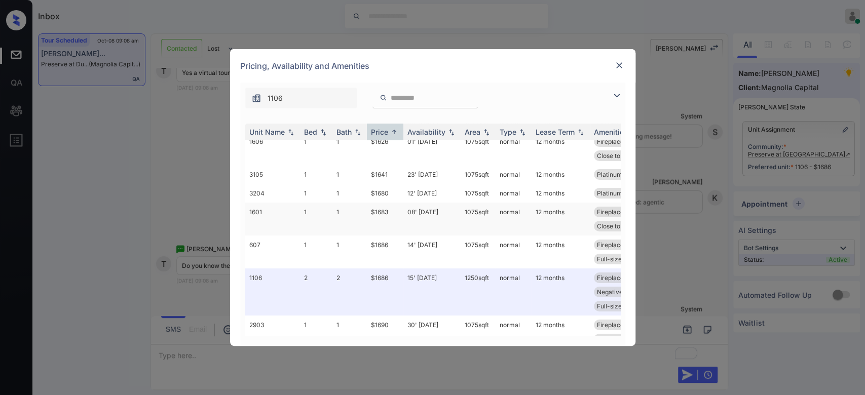
scroll to position [47, 0]
click at [615, 68] on img at bounding box center [619, 65] width 10 height 10
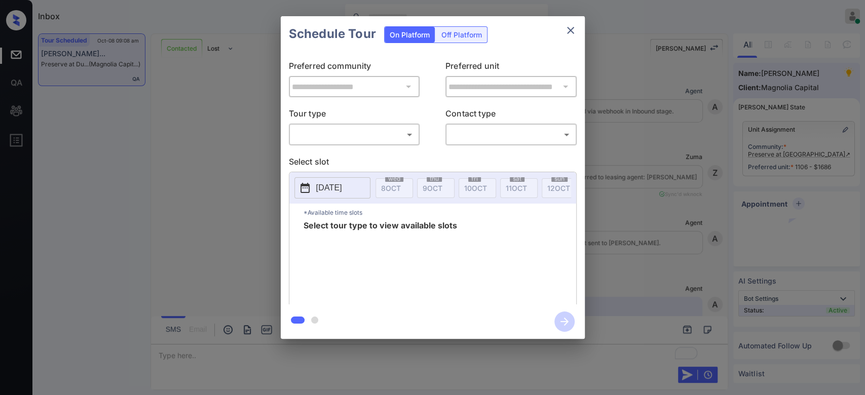
scroll to position [3219, 0]
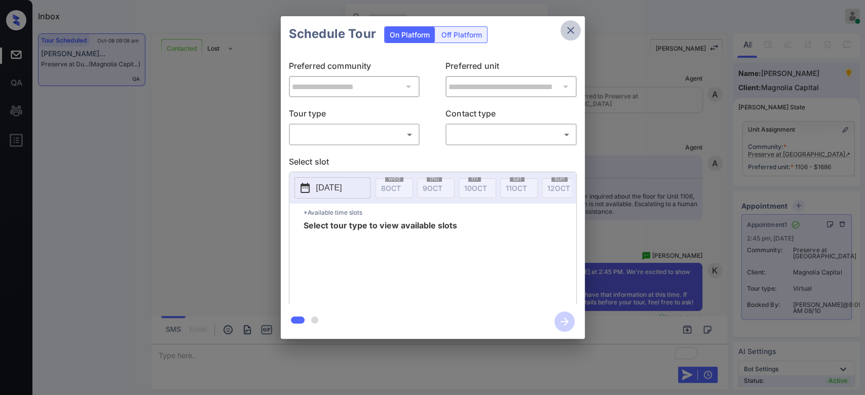
click at [571, 30] on icon "close" at bounding box center [570, 30] width 12 height 12
